Goal: Check status: Check status

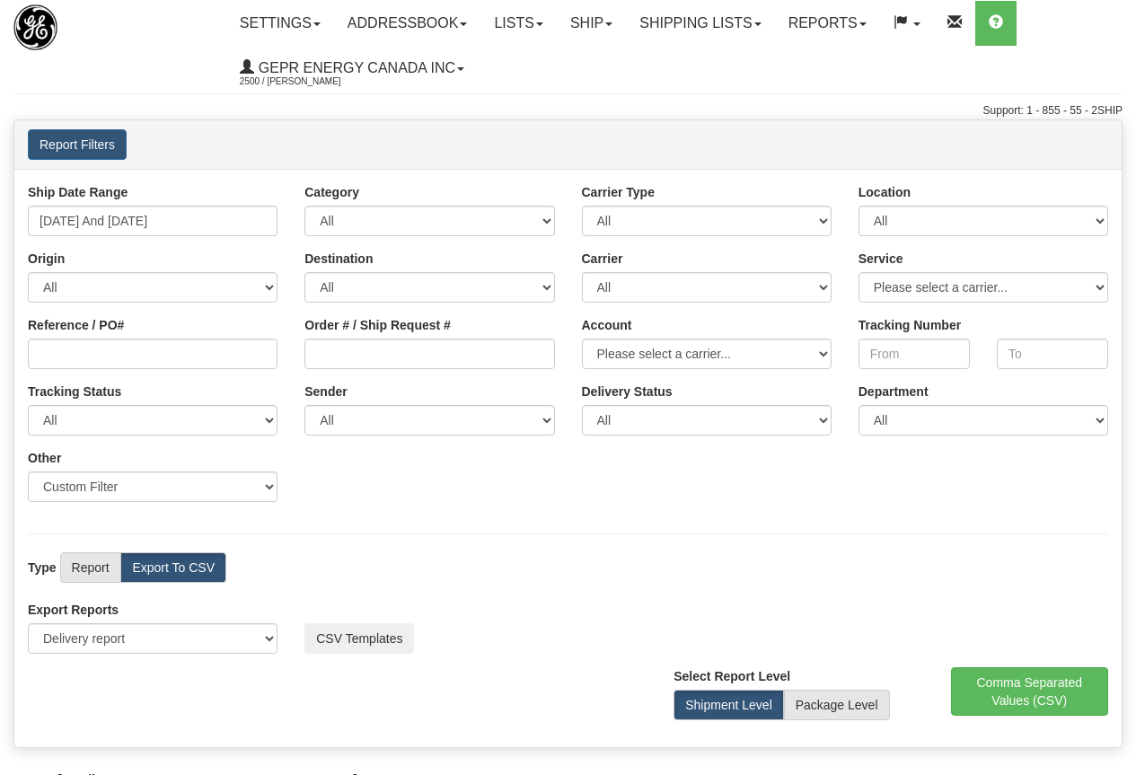
select select "211"
click at [140, 219] on input "[DATE] And [DATE]" at bounding box center [153, 221] width 250 height 31
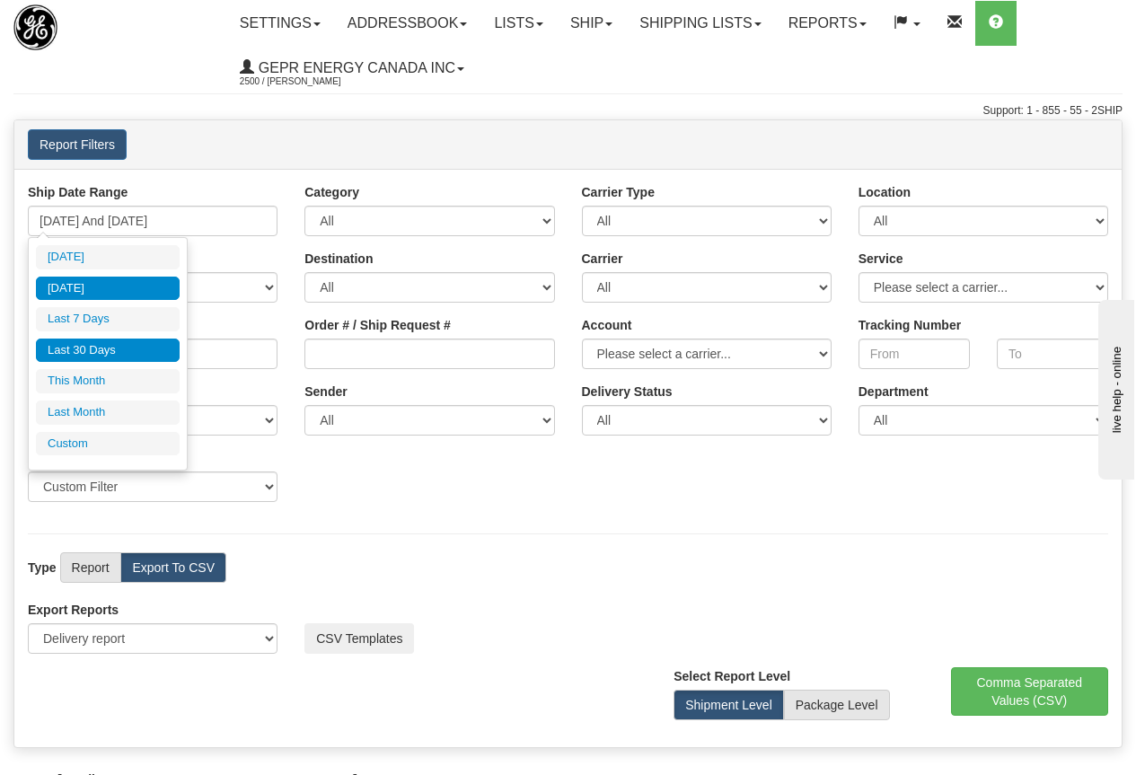
click at [107, 355] on li "Last 30 Days" at bounding box center [108, 351] width 144 height 24
type input "[DATE] And [DATE]"
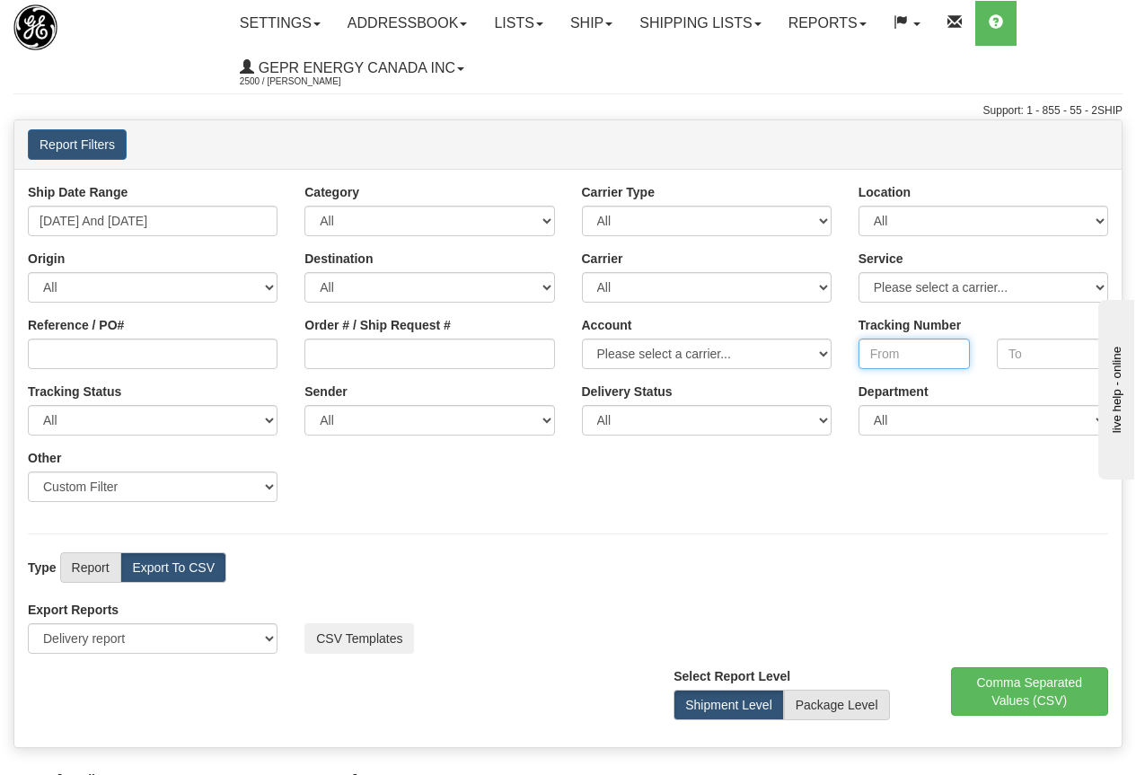
click at [882, 352] on input "Tracking Number" at bounding box center [914, 354] width 111 height 31
paste input "7739689845"
type input "7739689845"
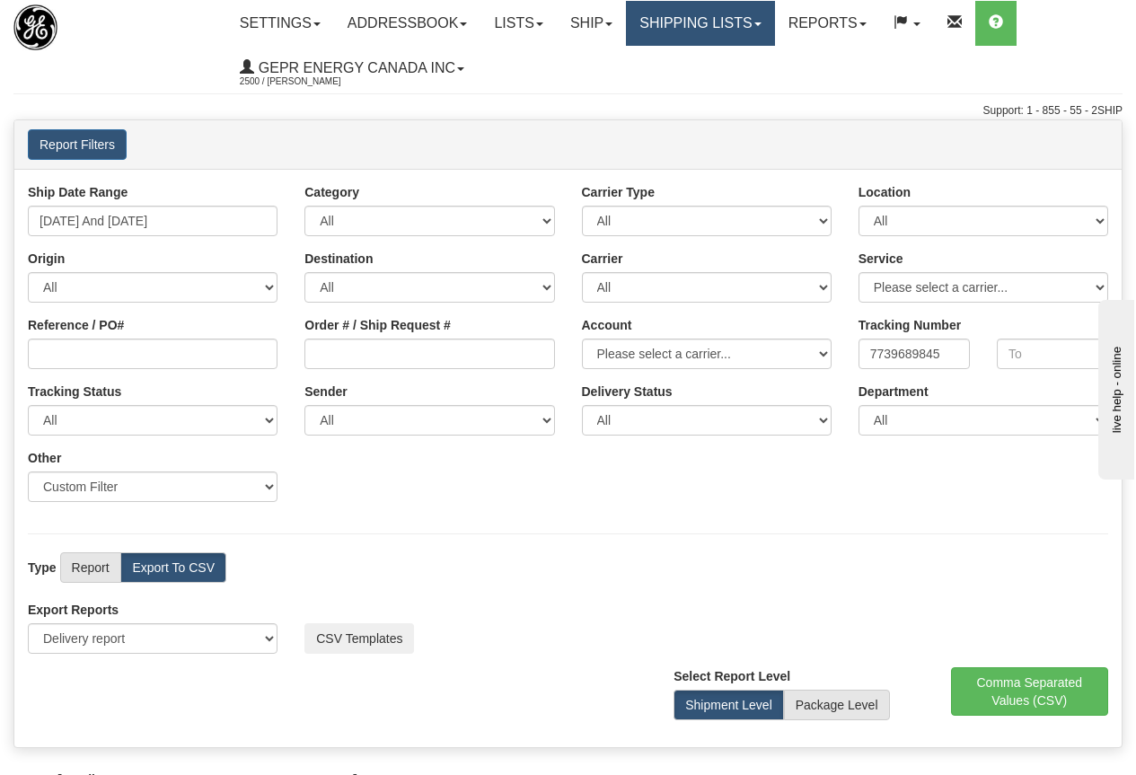
click at [709, 22] on link "Shipping lists" at bounding box center [700, 23] width 148 height 45
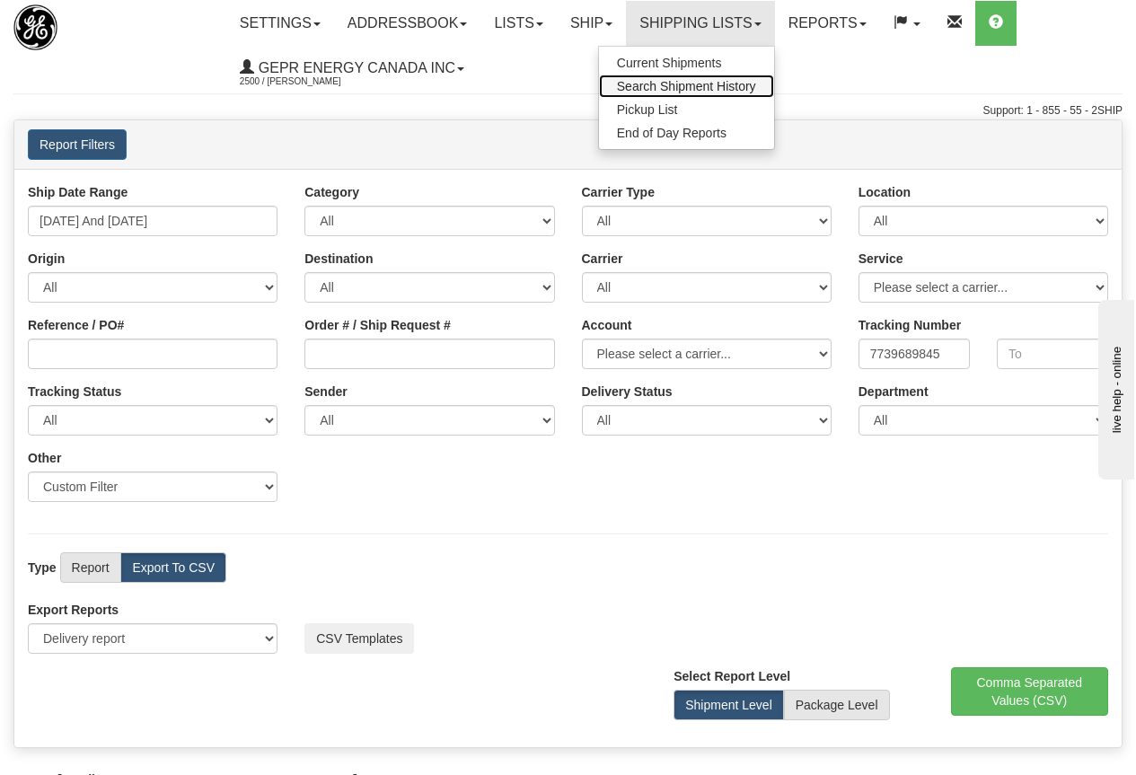
click at [691, 82] on span "Search Shipment History" at bounding box center [686, 86] width 139 height 14
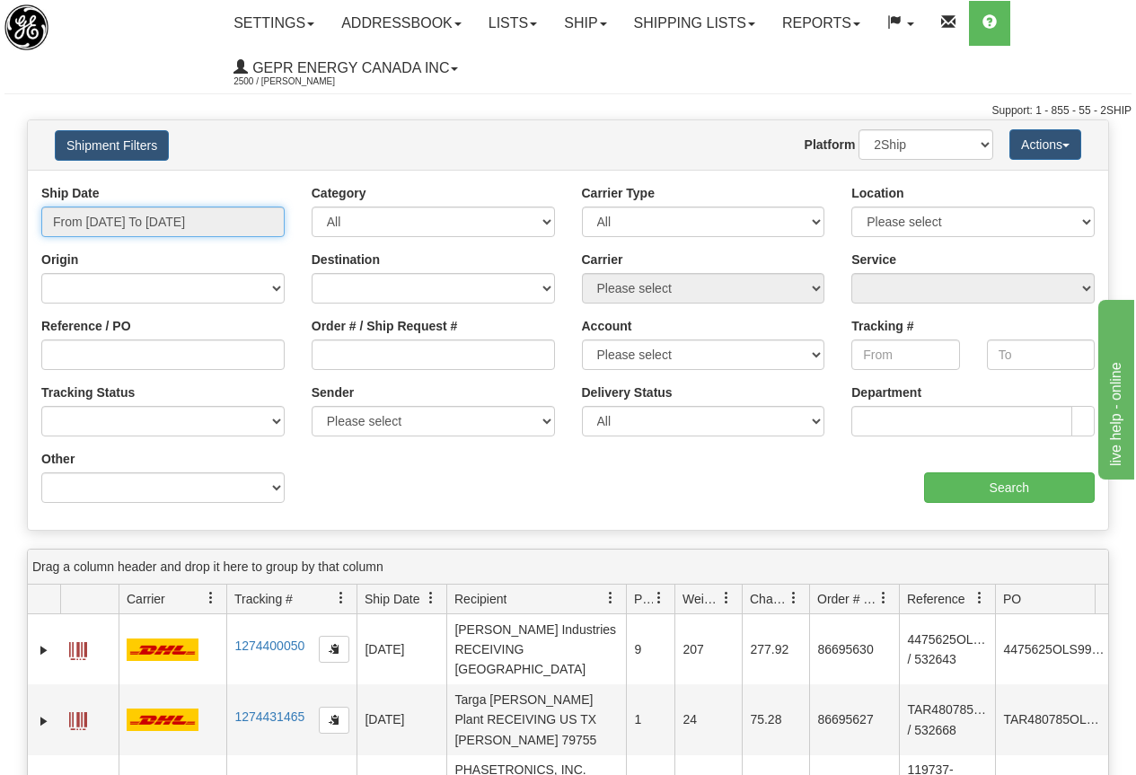
click at [173, 225] on input "From 09/15/2025 To 09/16/2025" at bounding box center [162, 222] width 243 height 31
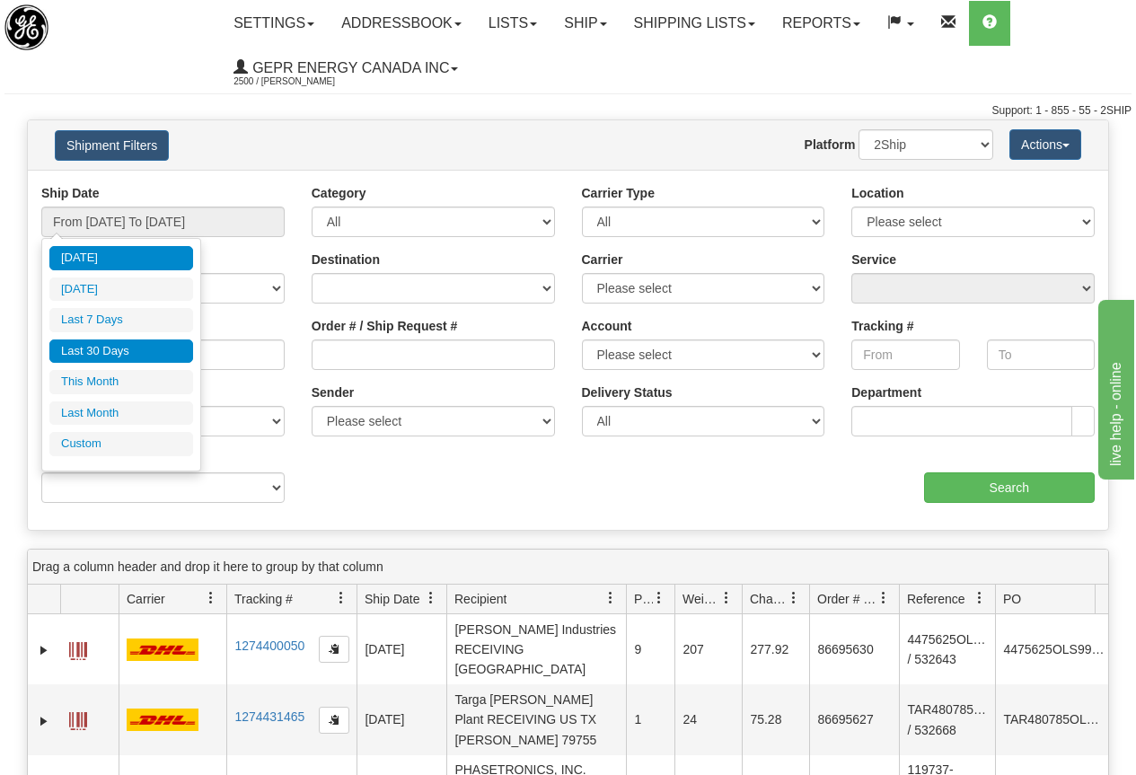
click at [109, 347] on li "Last 30 Days" at bounding box center [121, 352] width 144 height 24
type input "From 08/18/2025 To 09/16/2025"
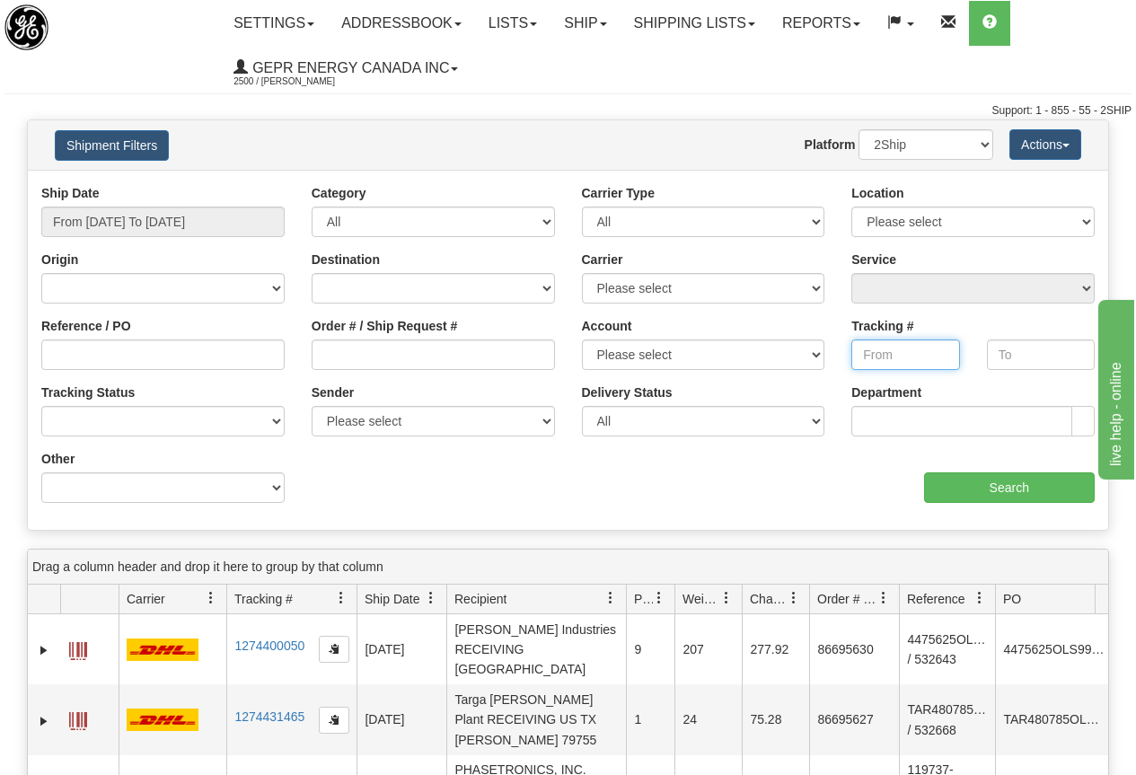
click at [876, 353] on input "Tracking #" at bounding box center [905, 355] width 108 height 31
paste input "7739689845"
type input "7739689845"
click at [1021, 488] on input "Search" at bounding box center [1010, 487] width 172 height 31
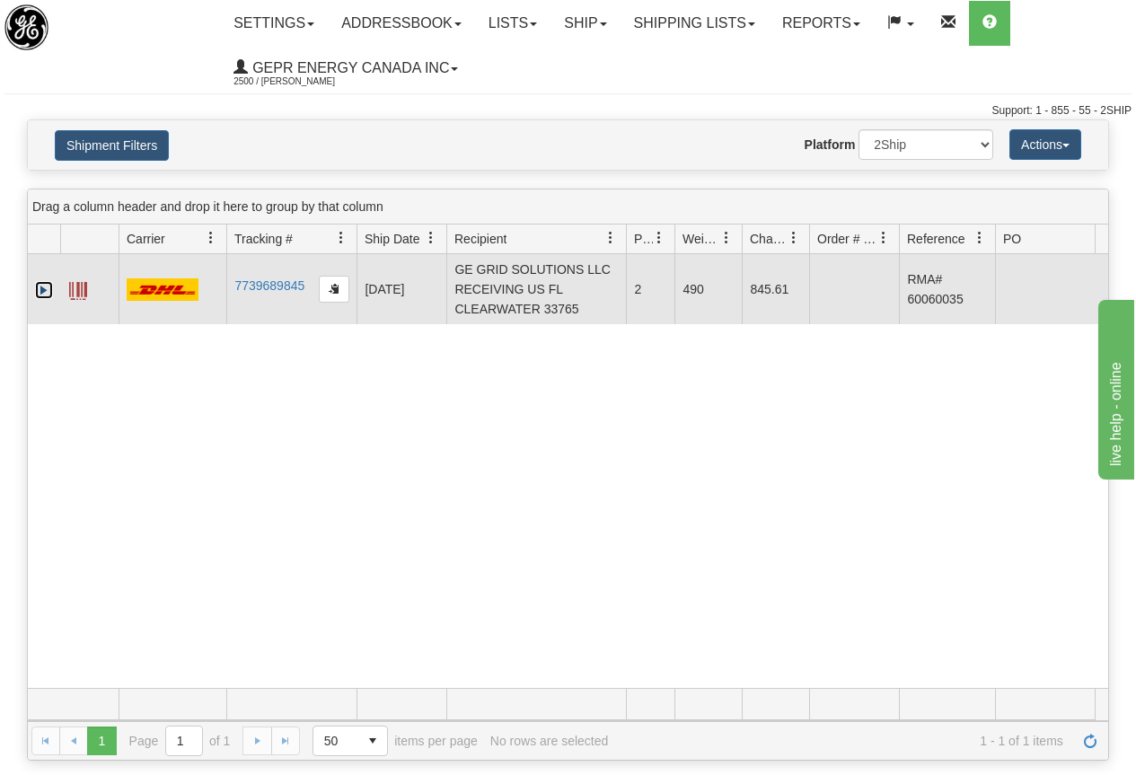
click at [42, 288] on link "Expand" at bounding box center [44, 290] width 18 height 18
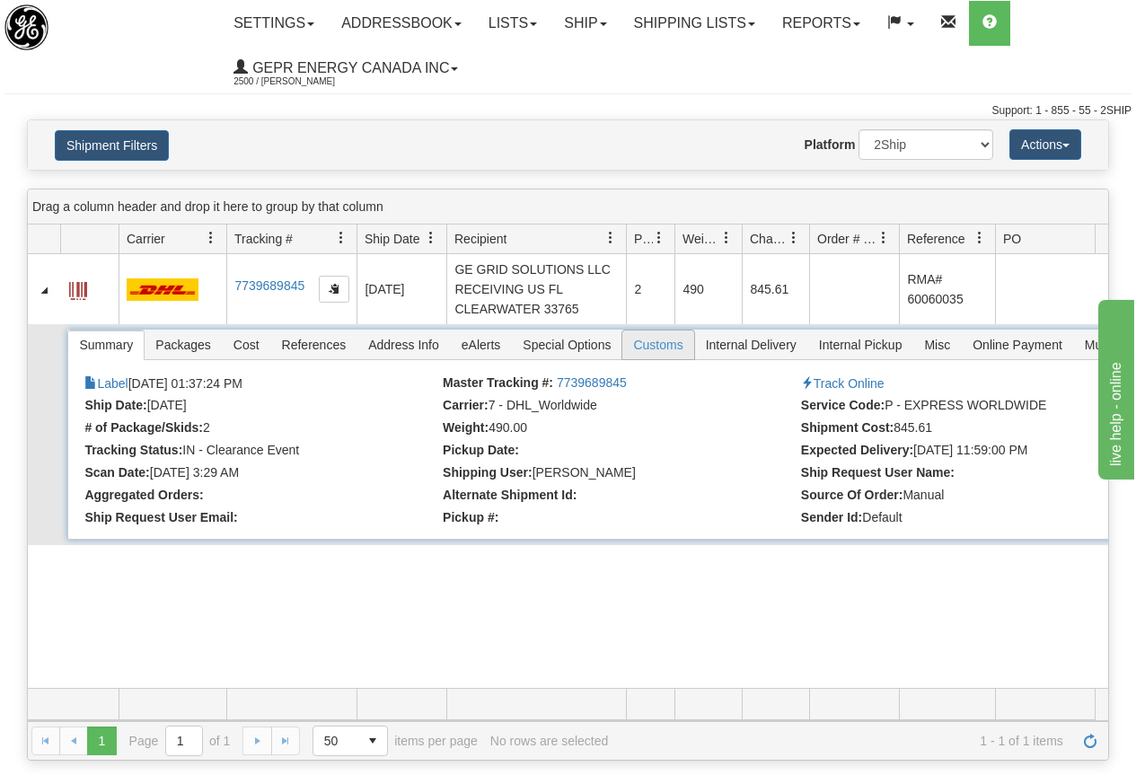
click at [660, 340] on span "Customs" at bounding box center [657, 345] width 71 height 29
